Goal: Task Accomplishment & Management: Manage account settings

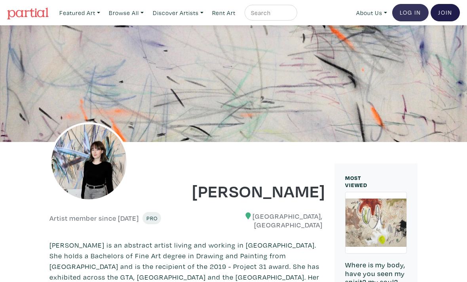
click at [408, 16] on link "Log In" at bounding box center [411, 12] width 36 height 17
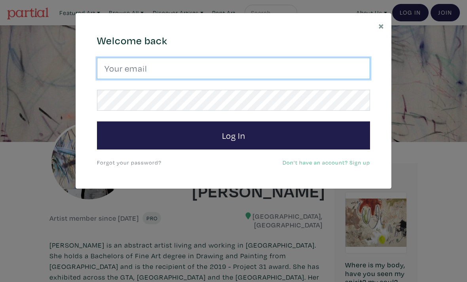
click at [280, 70] on input "email" at bounding box center [233, 68] width 273 height 21
type input "ritchie.mash@hotmail.com"
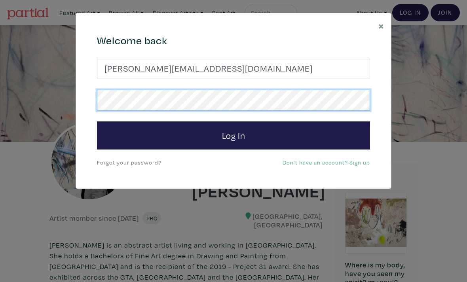
click at [234, 135] on button "Log In" at bounding box center [233, 136] width 273 height 29
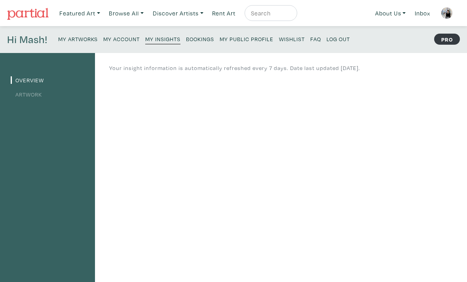
click at [93, 42] on small "My Artworks" at bounding box center [78, 39] width 40 height 8
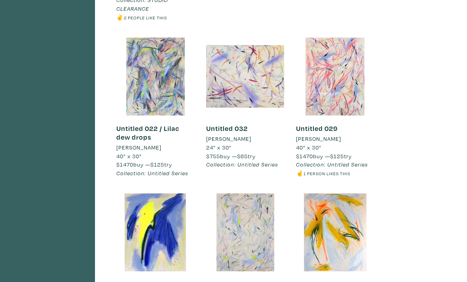
scroll to position [546, 0]
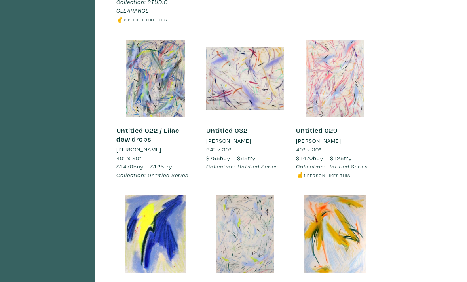
click at [346, 82] on div at bounding box center [335, 79] width 78 height 78
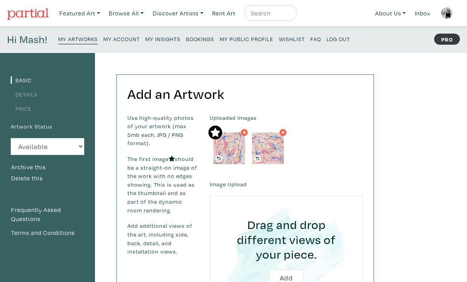
click at [27, 111] on link "Price" at bounding box center [21, 109] width 21 height 8
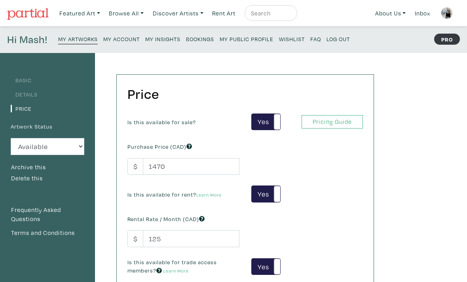
click at [73, 40] on small "My Artworks" at bounding box center [78, 39] width 40 height 8
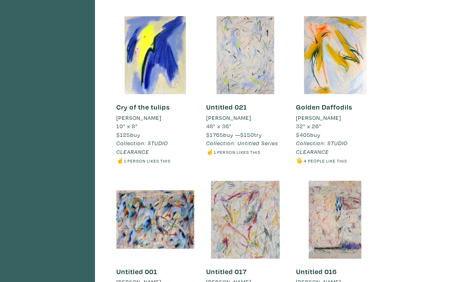
scroll to position [725, 0]
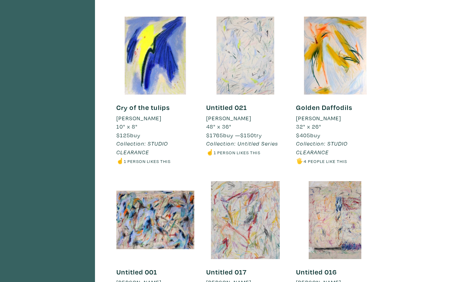
click at [254, 78] on div at bounding box center [245, 56] width 78 height 78
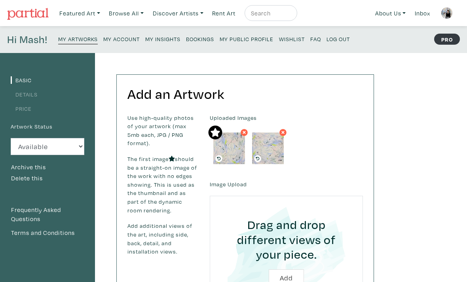
click at [16, 111] on link "Price" at bounding box center [21, 109] width 21 height 8
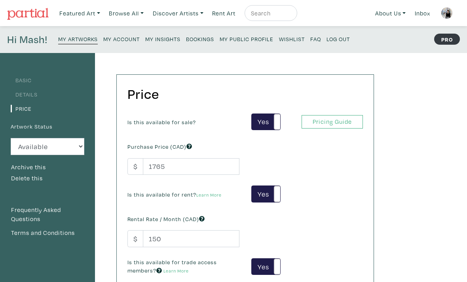
click at [83, 42] on small "My Artworks" at bounding box center [78, 39] width 40 height 8
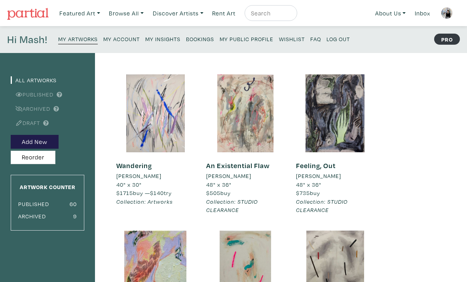
click at [143, 163] on link "Wandering" at bounding box center [134, 165] width 36 height 9
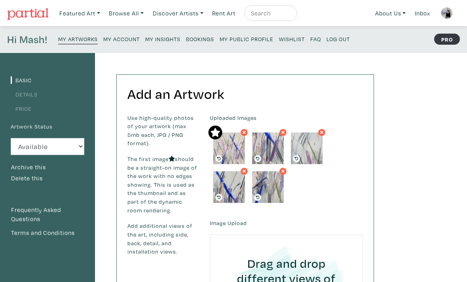
click at [22, 112] on link "Price" at bounding box center [21, 109] width 21 height 8
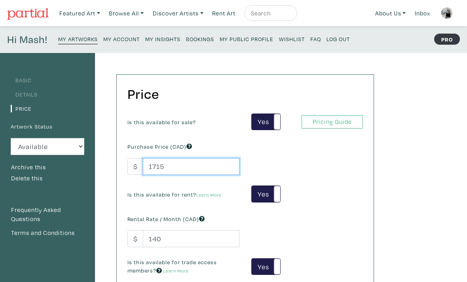
click at [194, 162] on input "1715" at bounding box center [191, 166] width 97 height 17
type input "1470"
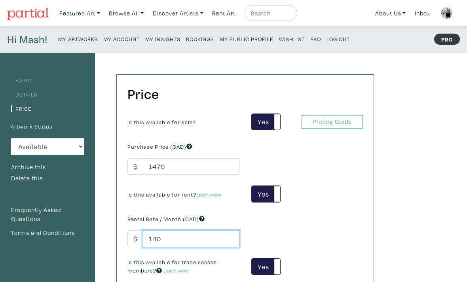
click at [171, 236] on input "140" at bounding box center [191, 239] width 97 height 17
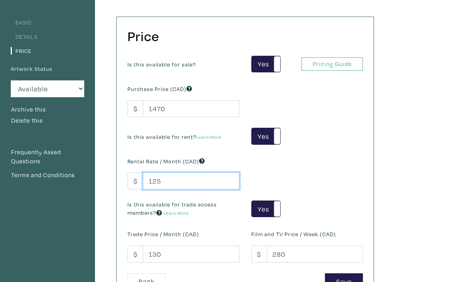
scroll to position [60, 0]
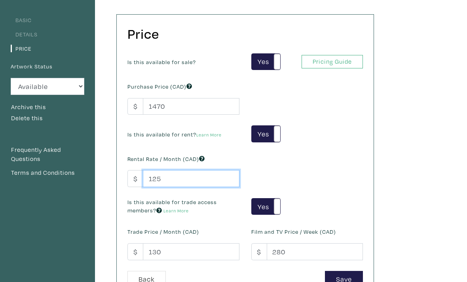
type input "125"
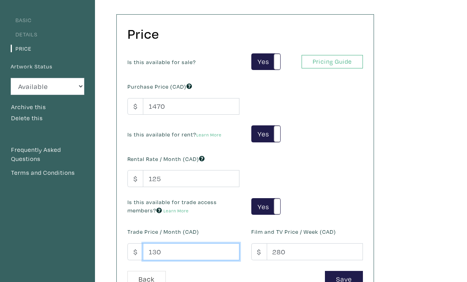
click at [191, 255] on input "130" at bounding box center [191, 252] width 97 height 17
type input "115"
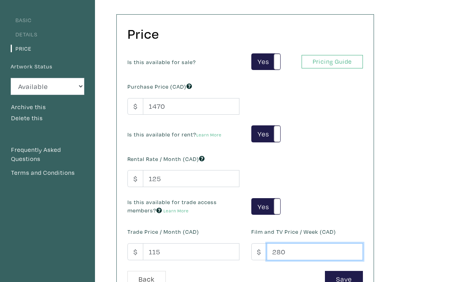
click at [303, 250] on input "280" at bounding box center [315, 252] width 97 height 17
type input "250"
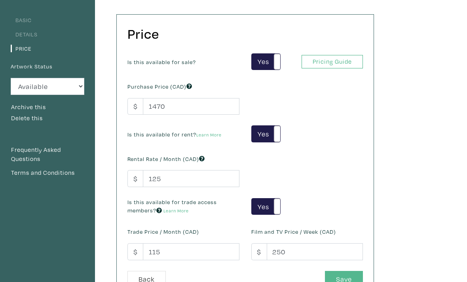
click at [343, 281] on button "Save" at bounding box center [344, 279] width 38 height 17
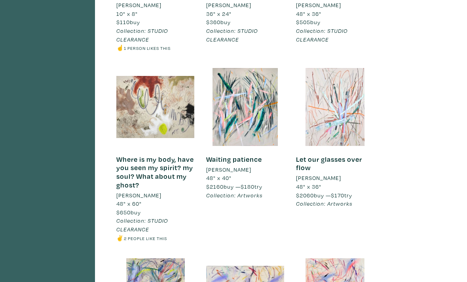
scroll to position [327, 0]
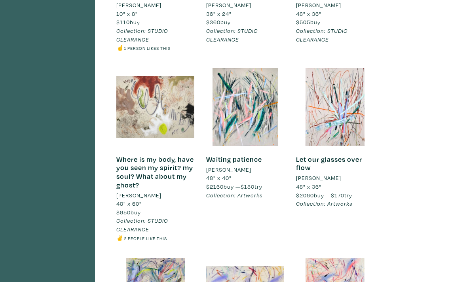
click at [228, 156] on link "Waiting patience" at bounding box center [234, 159] width 56 height 9
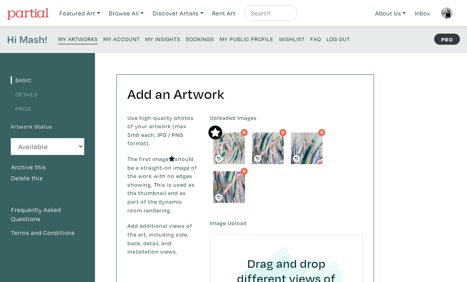
click at [24, 106] on link "Price" at bounding box center [21, 109] width 21 height 8
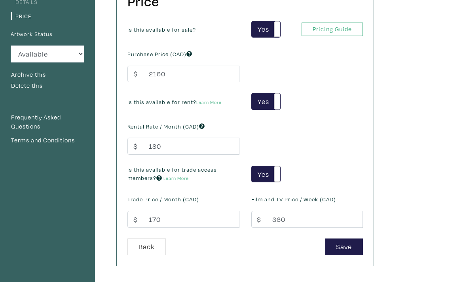
scroll to position [93, 0]
click at [172, 79] on input "2160" at bounding box center [191, 74] width 97 height 17
type input "2"
type input "1850"
click at [189, 154] on input "180" at bounding box center [191, 146] width 97 height 17
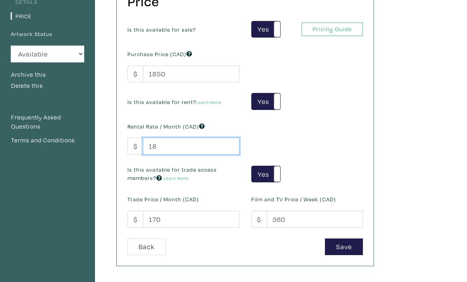
type input "1"
type input "155"
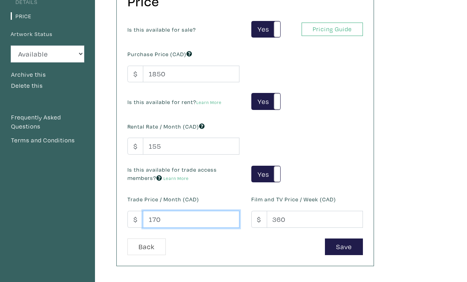
click at [185, 217] on input "170" at bounding box center [191, 219] width 97 height 17
type input "1"
type input "145"
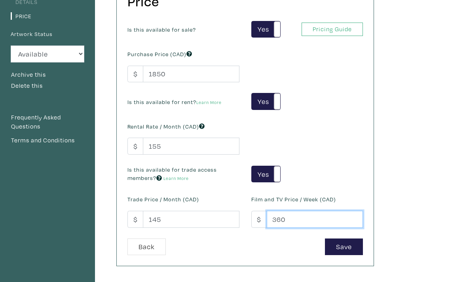
click at [312, 223] on input "360" at bounding box center [315, 219] width 97 height 17
type input "3"
type input "310"
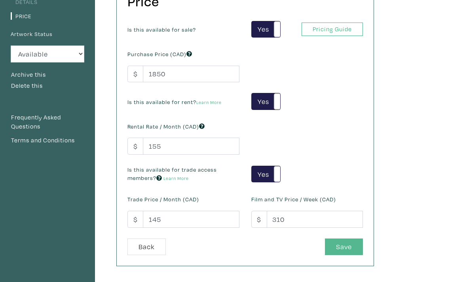
click at [355, 246] on button "Save" at bounding box center [344, 247] width 38 height 17
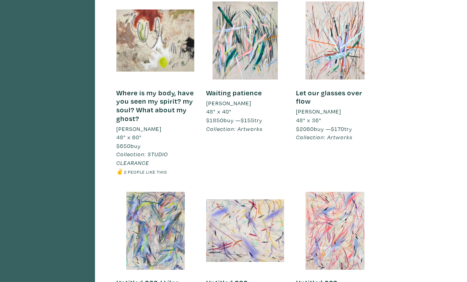
scroll to position [397, 0]
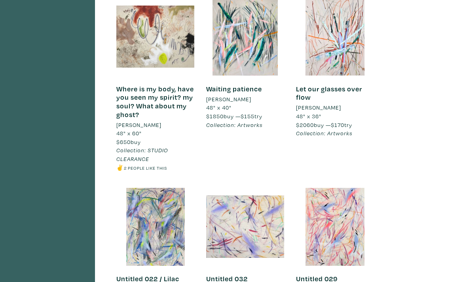
click at [309, 87] on link "Let our glasses over flow" at bounding box center [329, 94] width 66 height 18
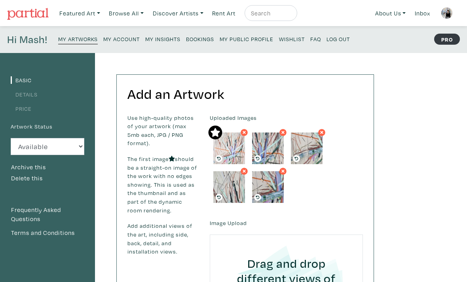
click at [23, 108] on link "Price" at bounding box center [21, 109] width 21 height 8
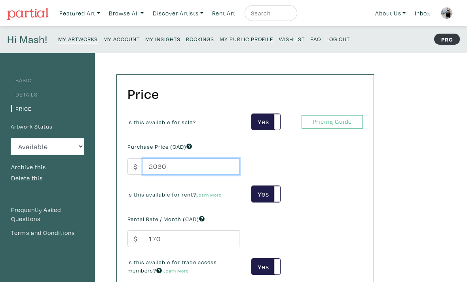
click at [181, 166] on input "2060" at bounding box center [191, 166] width 97 height 17
type input "2"
type input "1765"
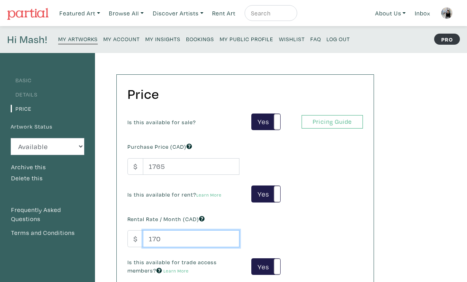
click at [207, 246] on input "170" at bounding box center [191, 239] width 97 height 17
type input "1"
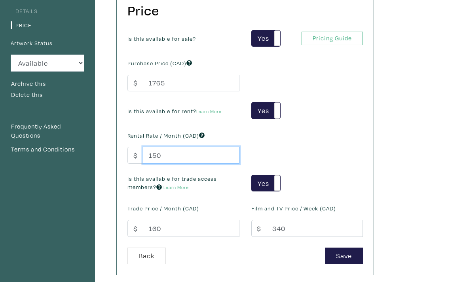
type input "150"
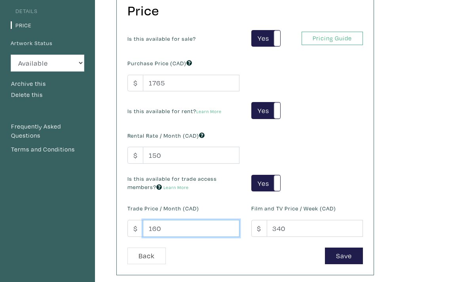
click at [185, 225] on input "160" at bounding box center [191, 229] width 97 height 17
type input "140"
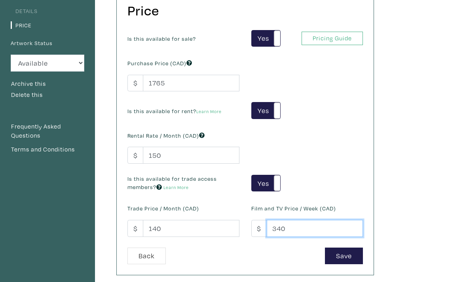
click at [301, 228] on input "340" at bounding box center [315, 228] width 97 height 17
type input "3"
type input "4"
type input "300"
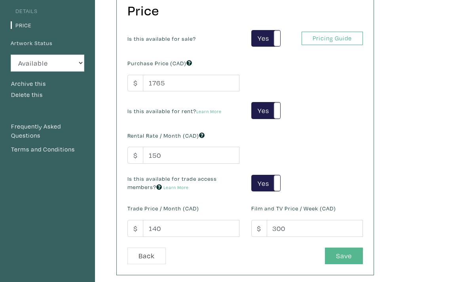
click at [359, 250] on button "Save" at bounding box center [344, 256] width 38 height 17
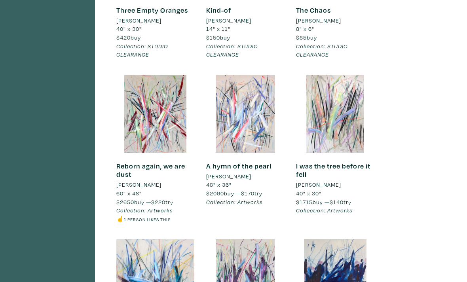
scroll to position [2172, 0]
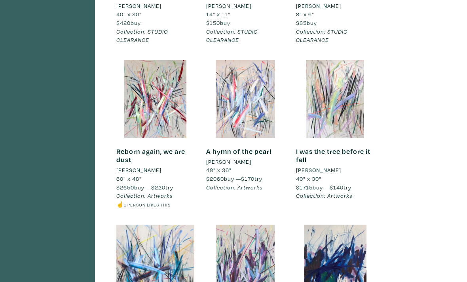
click at [127, 147] on link "Reborn again, we are dust" at bounding box center [150, 156] width 69 height 18
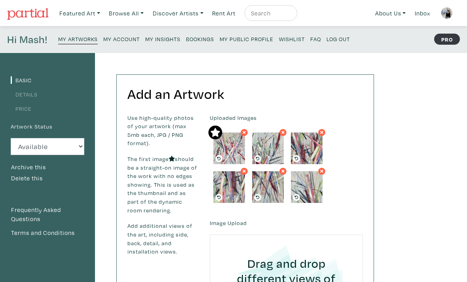
click at [18, 110] on link "Price" at bounding box center [21, 109] width 21 height 8
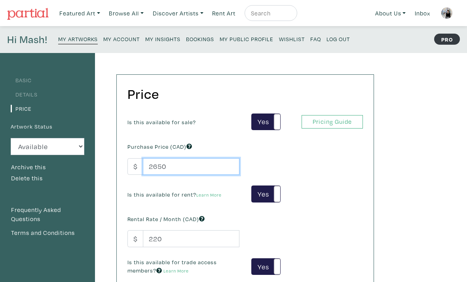
click at [181, 170] on input "2650" at bounding box center [191, 166] width 97 height 17
type input "2270"
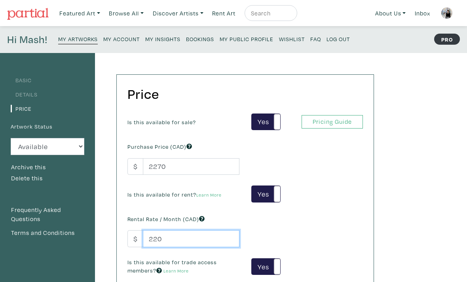
click at [168, 237] on input "220" at bounding box center [191, 239] width 97 height 17
type input "2"
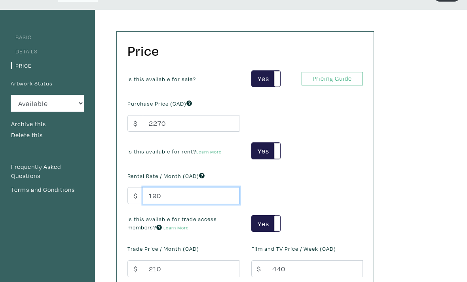
scroll to position [49, 0]
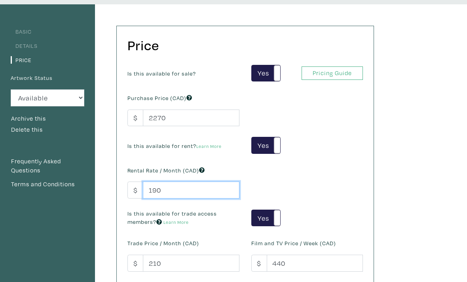
type input "190"
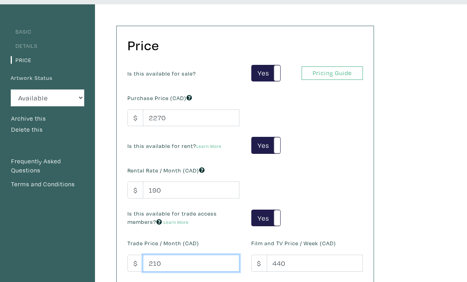
click at [182, 257] on input "210" at bounding box center [191, 263] width 97 height 17
click at [178, 261] on input "210" at bounding box center [191, 263] width 97 height 17
type input "2"
type input "180"
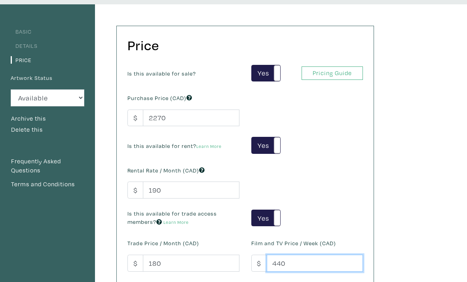
click at [303, 261] on input "440" at bounding box center [315, 263] width 97 height 17
type input "4"
type input "380"
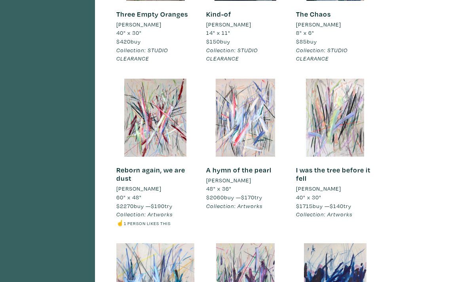
scroll to position [2171, 0]
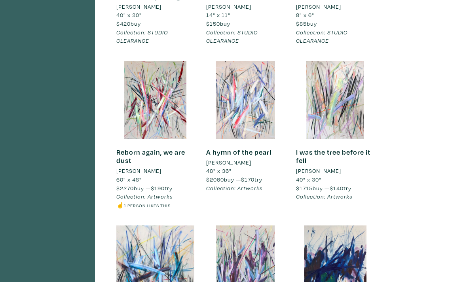
click at [217, 148] on link "A hymn of the pearl" at bounding box center [238, 152] width 65 height 9
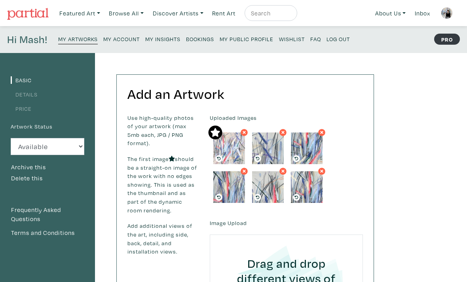
click at [21, 110] on link "Price" at bounding box center [21, 109] width 21 height 8
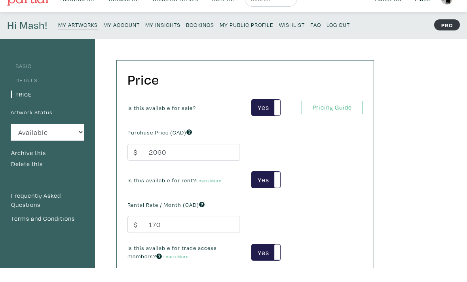
scroll to position [17, 0]
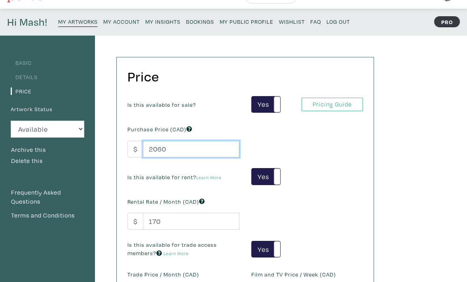
click at [180, 141] on input "2060" at bounding box center [191, 149] width 97 height 17
click at [189, 157] on input "2060" at bounding box center [191, 149] width 97 height 17
click at [184, 150] on input "2060" at bounding box center [191, 149] width 97 height 17
type input "1765"
click at [200, 212] on div "Rental Rate / Month (CAD) $ 170" at bounding box center [184, 213] width 124 height 34
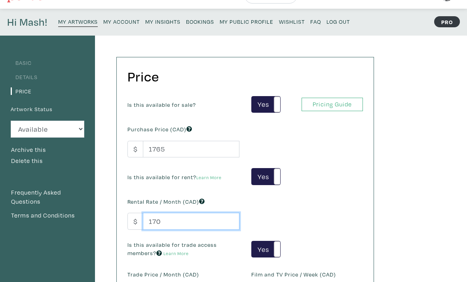
click at [191, 224] on input "170" at bounding box center [191, 221] width 97 height 17
type input "150"
type input "140"
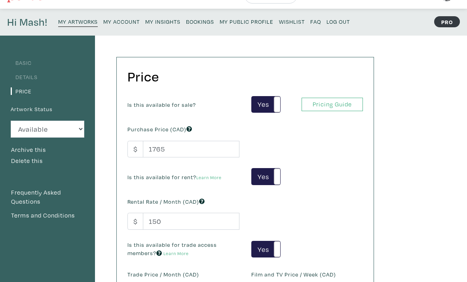
type input "3"
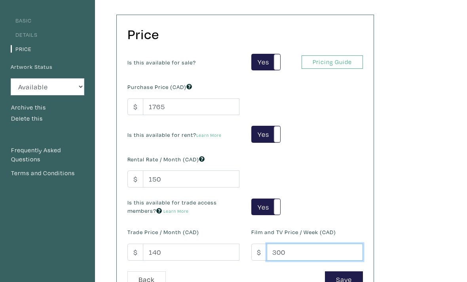
scroll to position [109, 0]
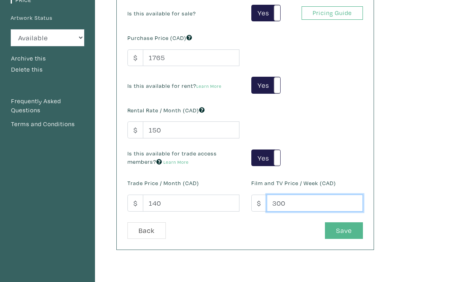
type input "300"
click at [343, 232] on button "Save" at bounding box center [344, 231] width 38 height 17
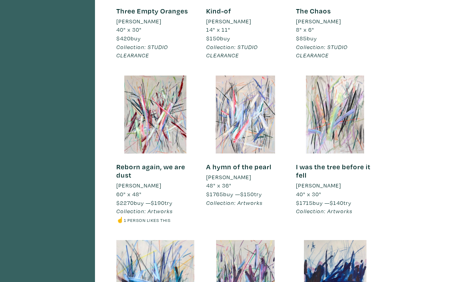
scroll to position [2157, 0]
click at [309, 162] on link "I was the tree before it fell" at bounding box center [333, 171] width 74 height 18
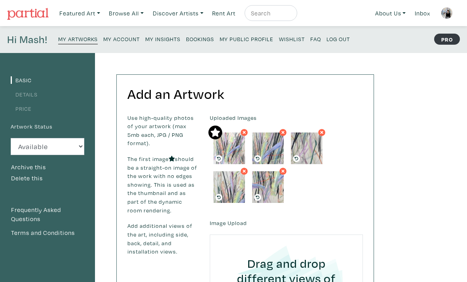
click at [21, 111] on link "Price" at bounding box center [21, 109] width 21 height 8
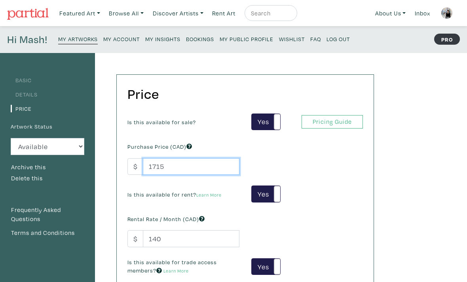
click at [176, 166] on input "1715" at bounding box center [191, 166] width 97 height 17
click at [176, 169] on input "1715" at bounding box center [191, 166] width 97 height 17
click at [172, 169] on input "1715" at bounding box center [191, 166] width 97 height 17
type input "1470"
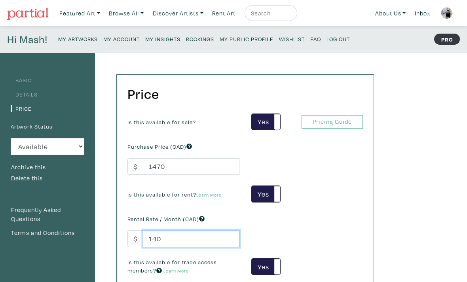
click at [179, 238] on input "140" at bounding box center [191, 239] width 97 height 17
type input "125"
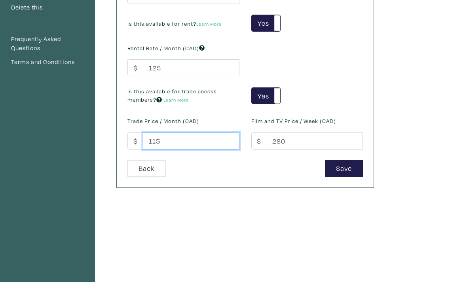
type input "115"
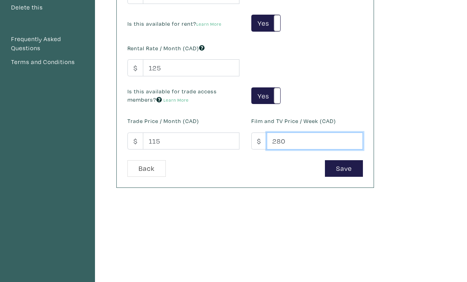
click at [304, 143] on input "280" at bounding box center [315, 141] width 97 height 17
type input "250"
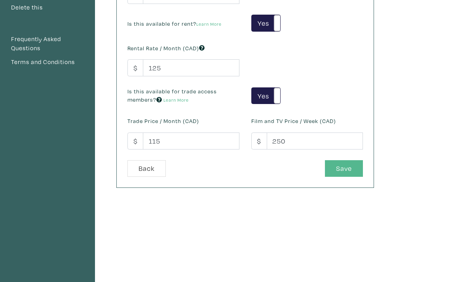
click at [350, 167] on button "Save" at bounding box center [344, 168] width 38 height 17
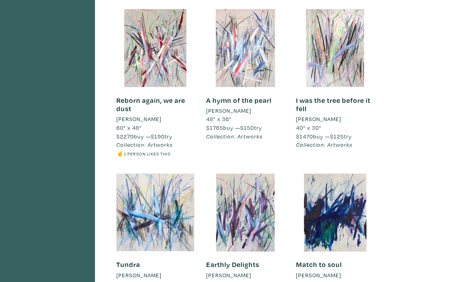
scroll to position [2223, 0]
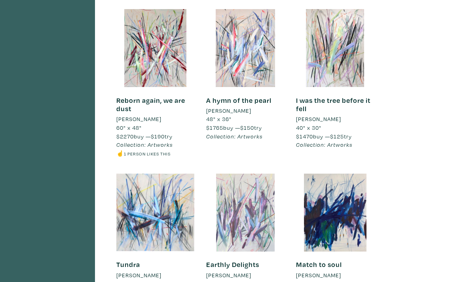
click at [226, 202] on div at bounding box center [245, 213] width 78 height 78
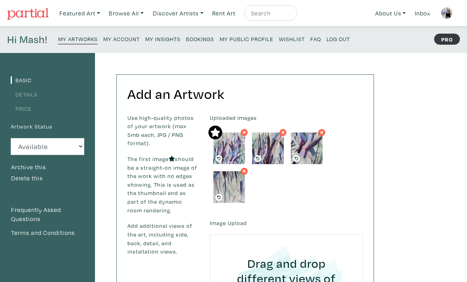
click at [17, 112] on link "Price" at bounding box center [21, 109] width 21 height 8
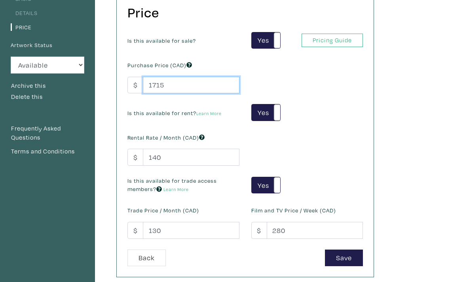
click at [178, 87] on input "1715" at bounding box center [191, 85] width 97 height 17
type input "1417"
type input "1470"
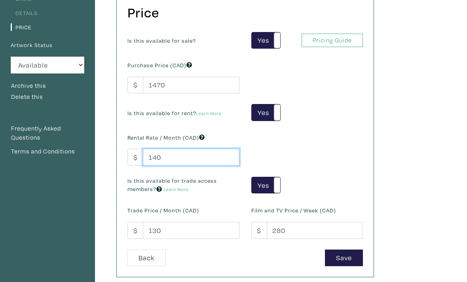
click at [184, 150] on input "140" at bounding box center [191, 157] width 97 height 17
click at [185, 162] on input "140" at bounding box center [191, 157] width 97 height 17
type input "1"
type input "125"
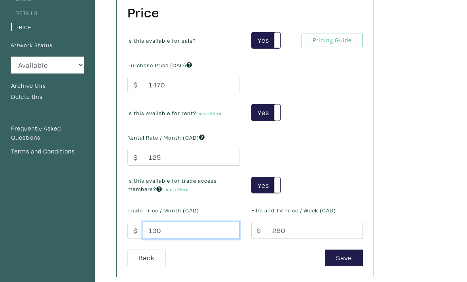
click at [191, 227] on input "130" at bounding box center [191, 230] width 97 height 17
type input "115"
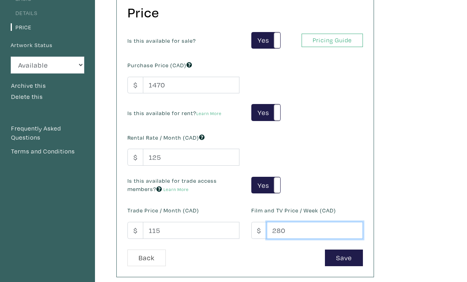
click at [292, 230] on input "280" at bounding box center [315, 230] width 97 height 17
type input "250"
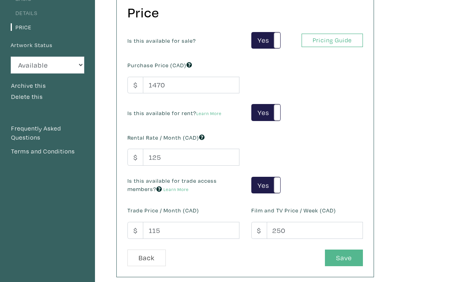
click at [347, 252] on button "Save" at bounding box center [344, 258] width 38 height 17
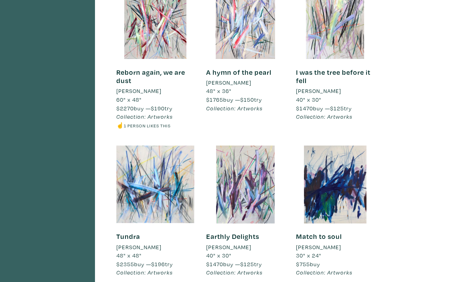
scroll to position [2249, 0]
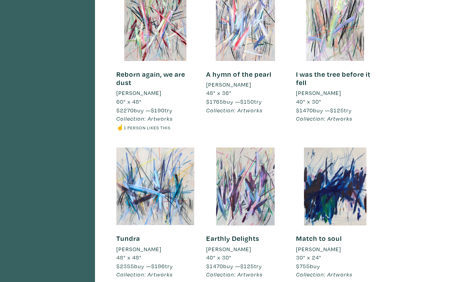
click at [145, 234] on h6 "Tundra" at bounding box center [155, 238] width 78 height 9
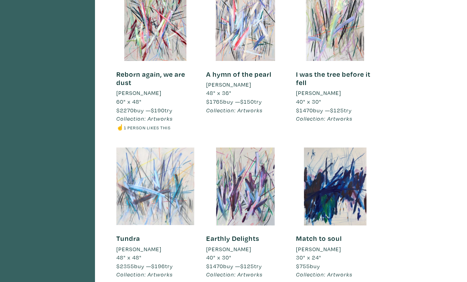
click at [174, 167] on div at bounding box center [155, 187] width 78 height 78
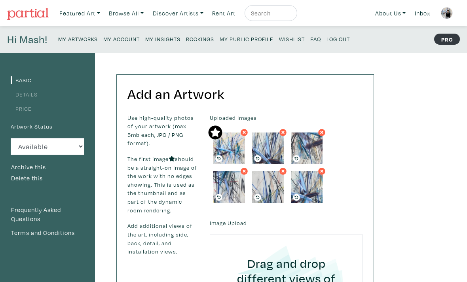
click at [20, 109] on link "Price" at bounding box center [21, 109] width 21 height 8
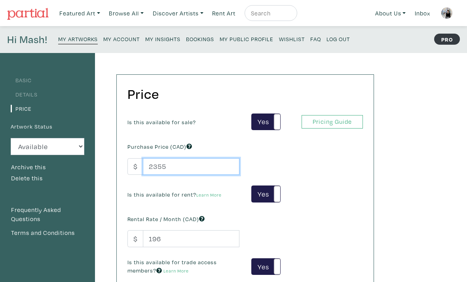
click at [196, 164] on input "2355" at bounding box center [191, 166] width 97 height 17
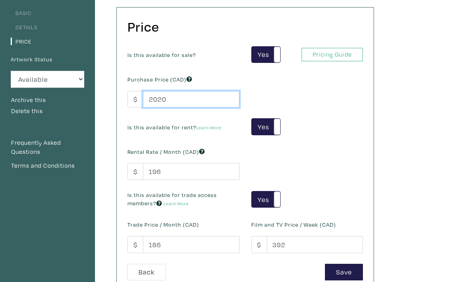
type input "2020"
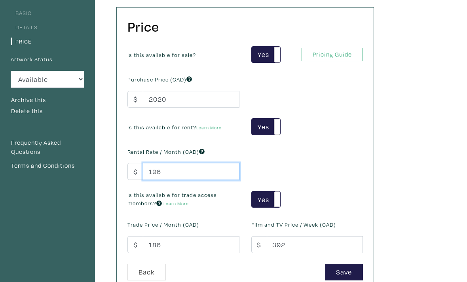
click at [183, 173] on input "196" at bounding box center [191, 172] width 97 height 17
type input "1"
type input "170"
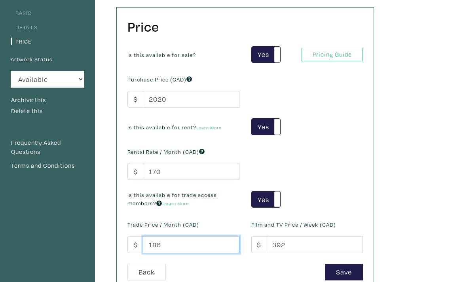
click at [189, 242] on input "186" at bounding box center [191, 244] width 97 height 17
type input "160"
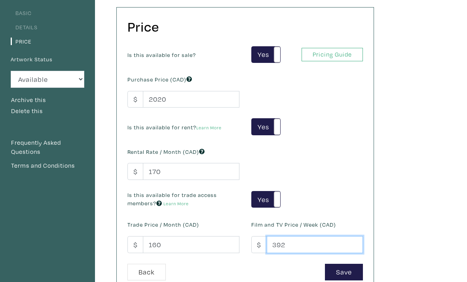
click at [301, 244] on input "392" at bounding box center [315, 244] width 97 height 17
type input "3"
type input "340"
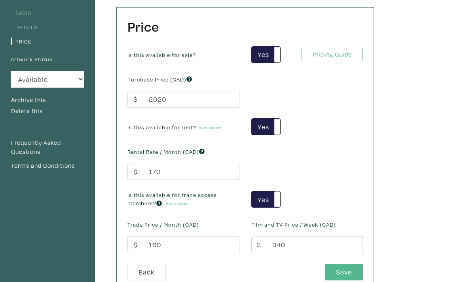
click at [345, 274] on button "Save" at bounding box center [344, 272] width 38 height 17
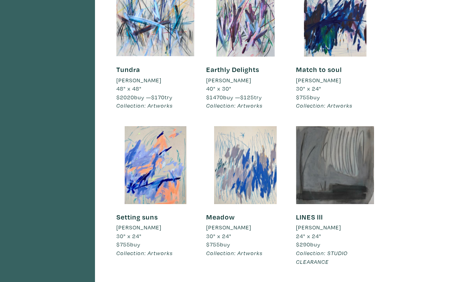
scroll to position [2418, 0]
